Goal: Task Accomplishment & Management: Manage account settings

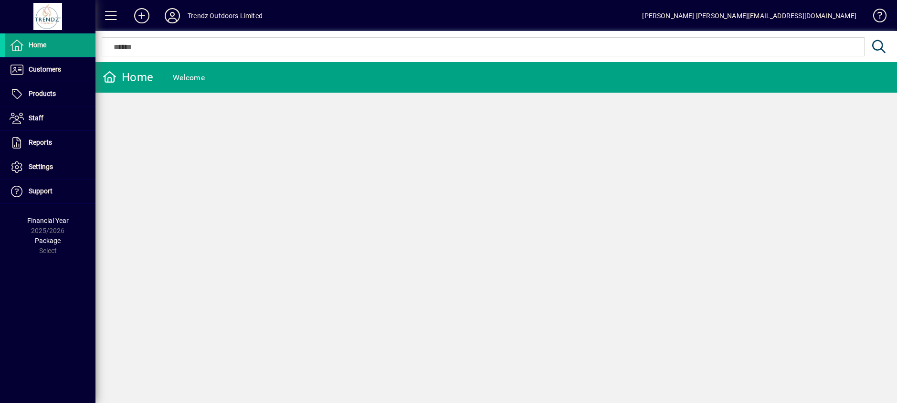
click at [225, 16] on div "Trendz Outdoors Limited" at bounding box center [225, 15] width 75 height 15
click at [174, 15] on icon at bounding box center [172, 15] width 19 height 15
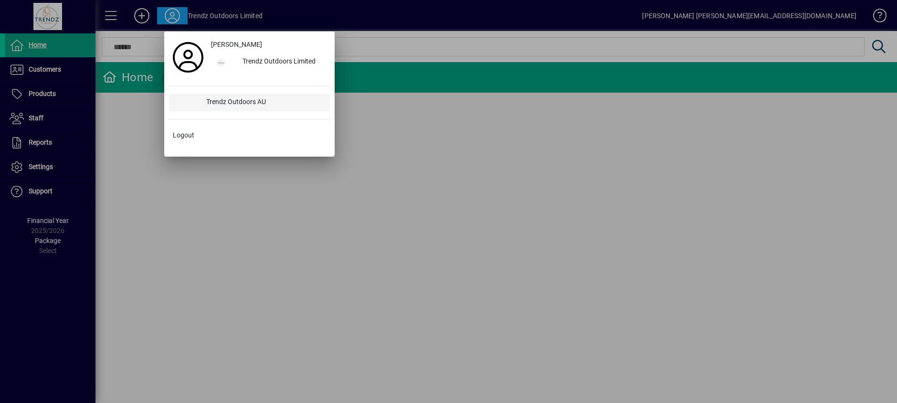
click at [224, 110] on div "Trendz Outdoors AU" at bounding box center [264, 102] width 131 height 17
